Goal: Contribute content: Add original content to the website for others to see

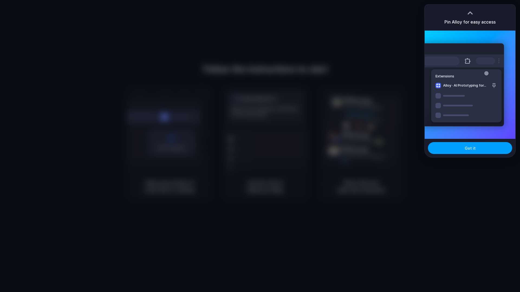
click at [479, 153] on button "Got it" at bounding box center [470, 148] width 84 height 12
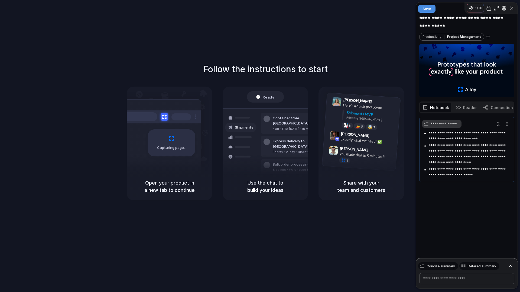
click at [425, 9] on span "Save" at bounding box center [426, 9] width 9 height 4
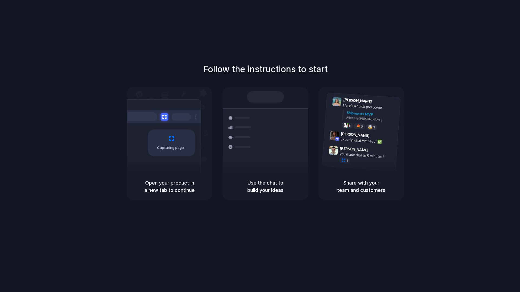
click at [415, 34] on div "Follow the instructions to start Capturing page Open your product in a new tab …" at bounding box center [265, 151] width 530 height 303
click at [260, 146] on div at bounding box center [260, 146] width 0 height 0
click at [424, 126] on div "Follow the instructions to start Capturing page Open your product in a new tab …" at bounding box center [265, 131] width 520 height 137
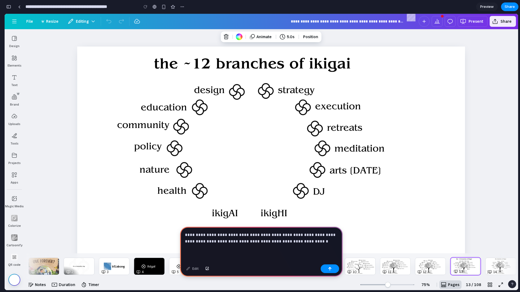
click at [287, 235] on p "**********" at bounding box center [261, 238] width 153 height 13
click at [329, 268] on div "button" at bounding box center [330, 269] width 4 height 4
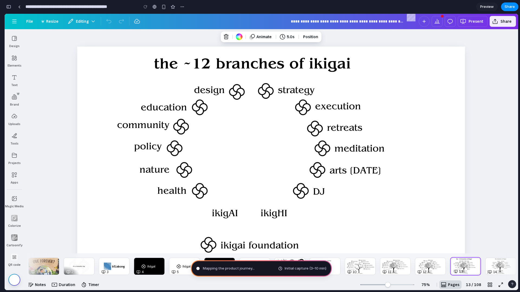
click at [180, 265] on div "Page 5" at bounding box center [184, 266] width 31 height 17
click at [183, 267] on div "Page 5" at bounding box center [184, 266] width 31 height 17
click at [155, 262] on button "Page options" at bounding box center [159, 261] width 8 height 4
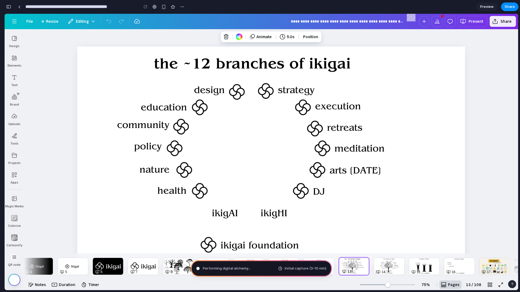
scroll to position [0, 119]
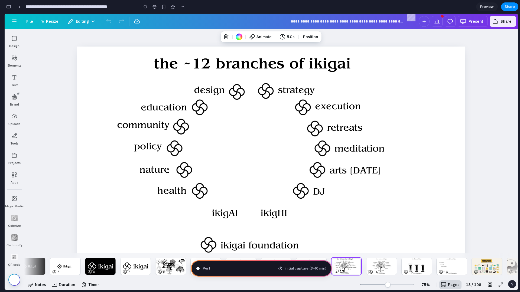
click at [373, 268] on div "Page 14" at bounding box center [381, 266] width 31 height 17
click at [352, 272] on div "Page 13" at bounding box center [346, 266] width 31 height 17
type input "**********"
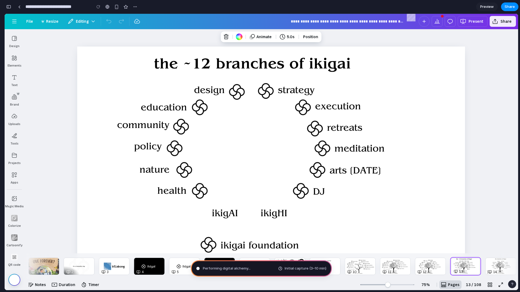
scroll to position [127, 0]
